Goal: Information Seeking & Learning: Learn about a topic

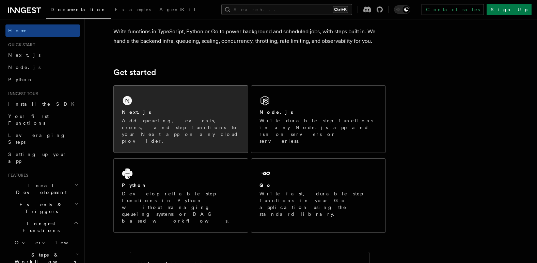
scroll to position [68, 0]
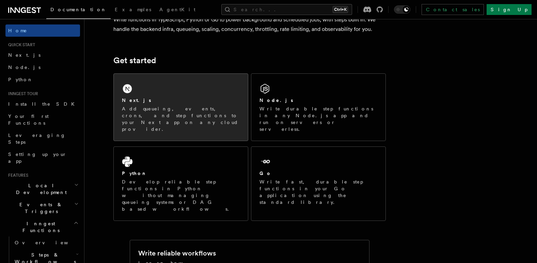
click at [222, 112] on p "Add queueing, events, crons, and step functions to your Next app on any cloud p…" at bounding box center [181, 119] width 118 height 27
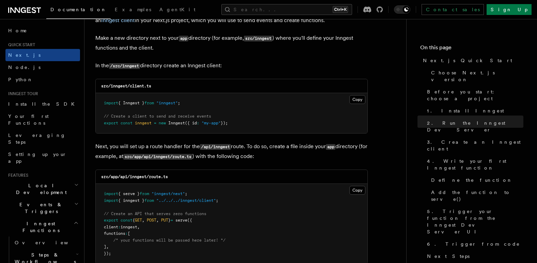
scroll to position [851, 0]
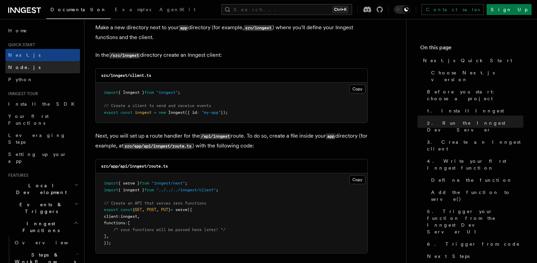
click at [15, 69] on span "Node.js" at bounding box center [24, 67] width 32 height 5
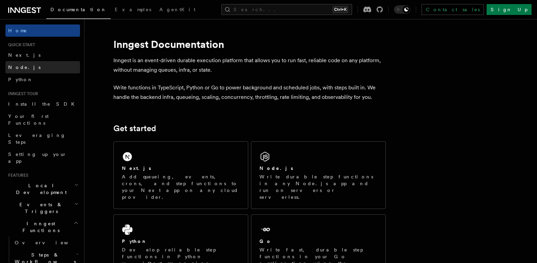
click at [26, 63] on link "Node.js" at bounding box center [42, 67] width 75 height 12
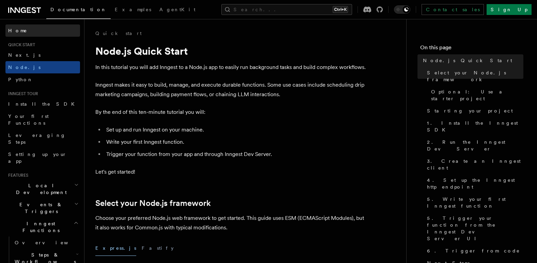
click at [18, 30] on span "Home" at bounding box center [17, 30] width 19 height 7
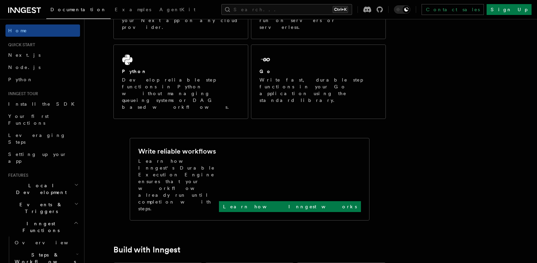
scroll to position [136, 0]
